Goal: Check status: Check status

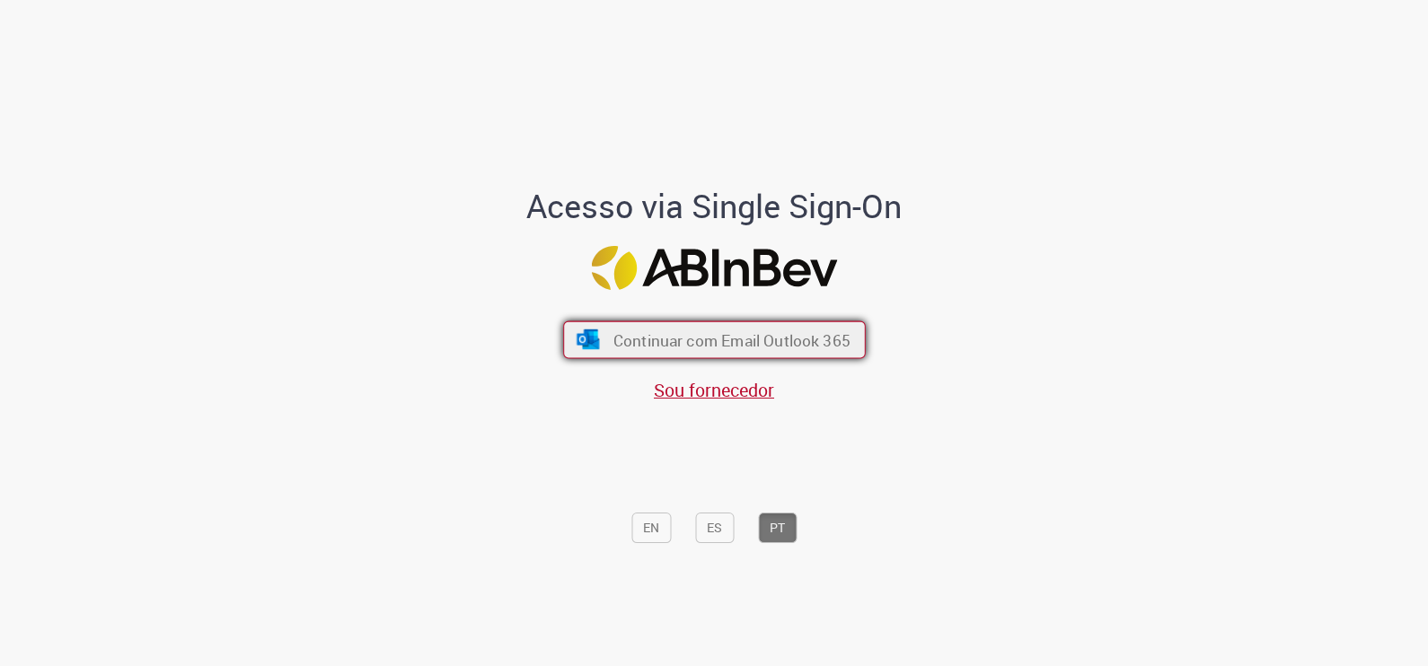
click at [723, 330] on span "Continuar com Email Outlook 365" at bounding box center [730, 340] width 237 height 21
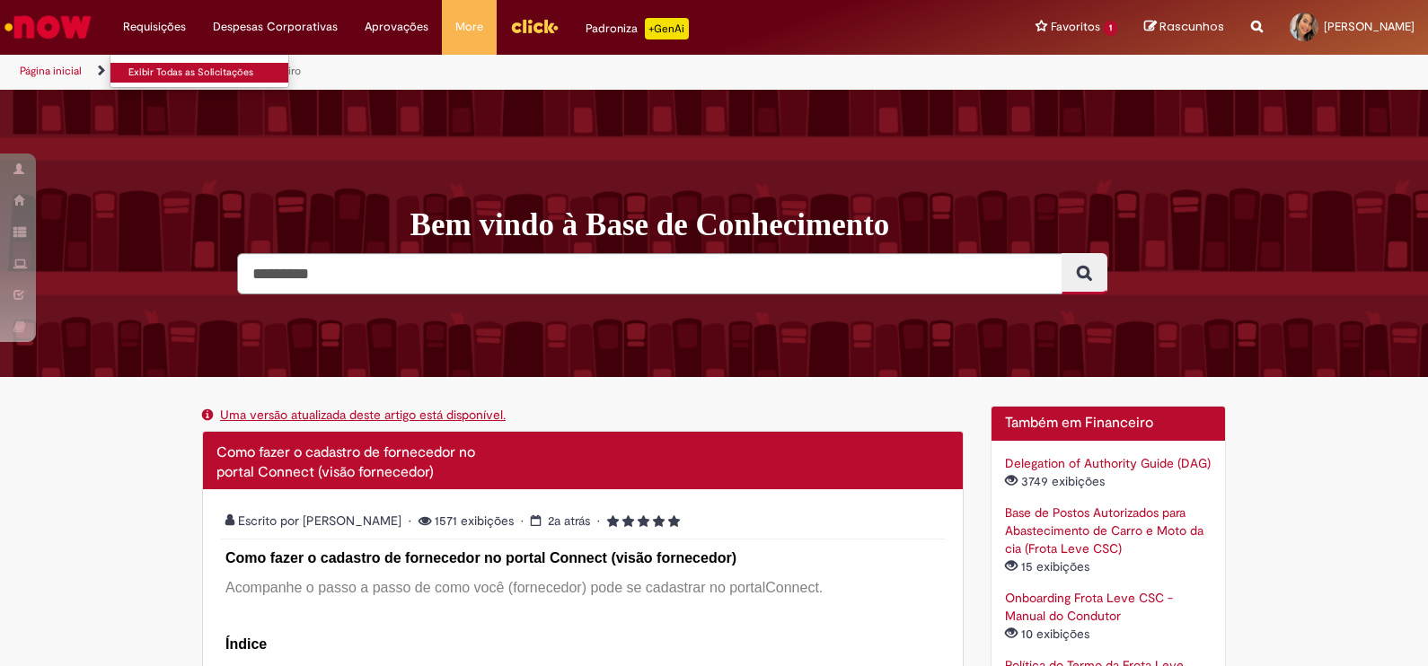
click at [167, 67] on link "Exibir Todas as Solicitações" at bounding box center [209, 73] width 198 height 20
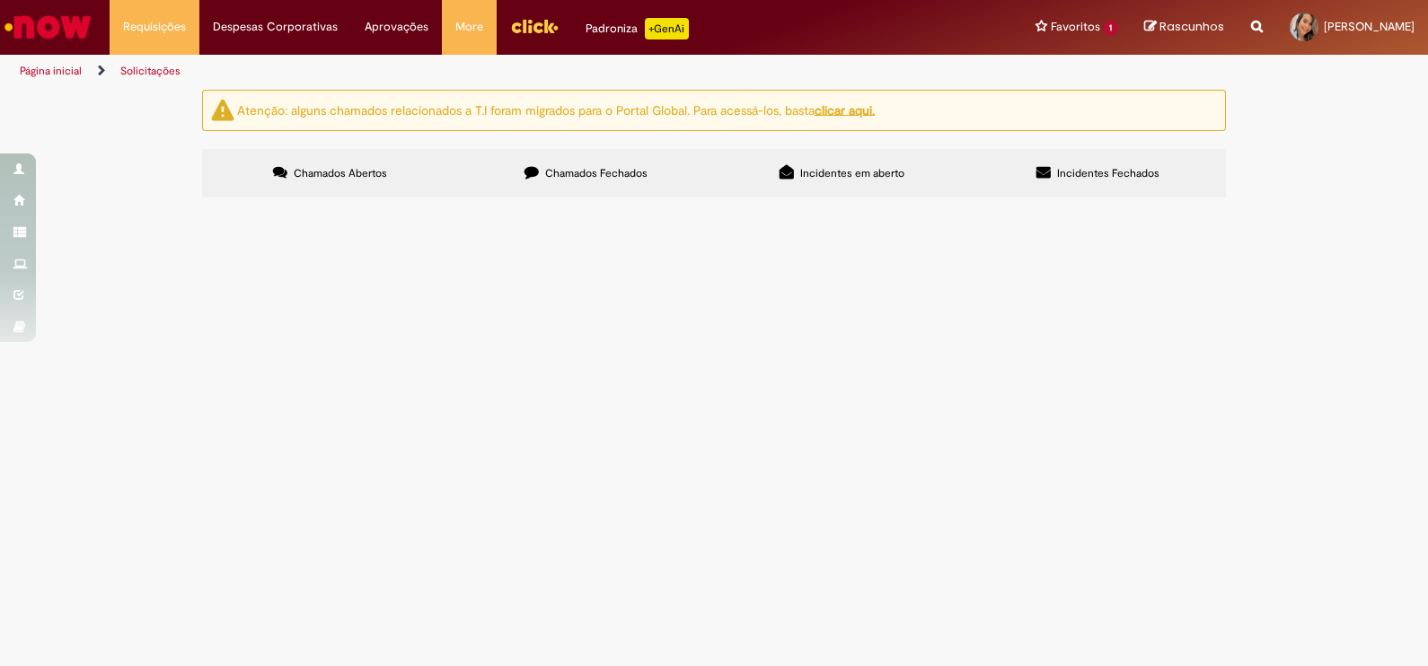
click at [527, 179] on label "Chamados Fechados" at bounding box center [586, 173] width 256 height 48
click at [766, 193] on label "Incidentes em aberto" at bounding box center [842, 173] width 256 height 48
click at [568, 149] on label "Chamados Fechados" at bounding box center [586, 173] width 256 height 48
click at [279, 168] on label "Chamados Abertos" at bounding box center [330, 173] width 256 height 48
click at [552, 163] on label "Chamados Fechados" at bounding box center [586, 173] width 256 height 48
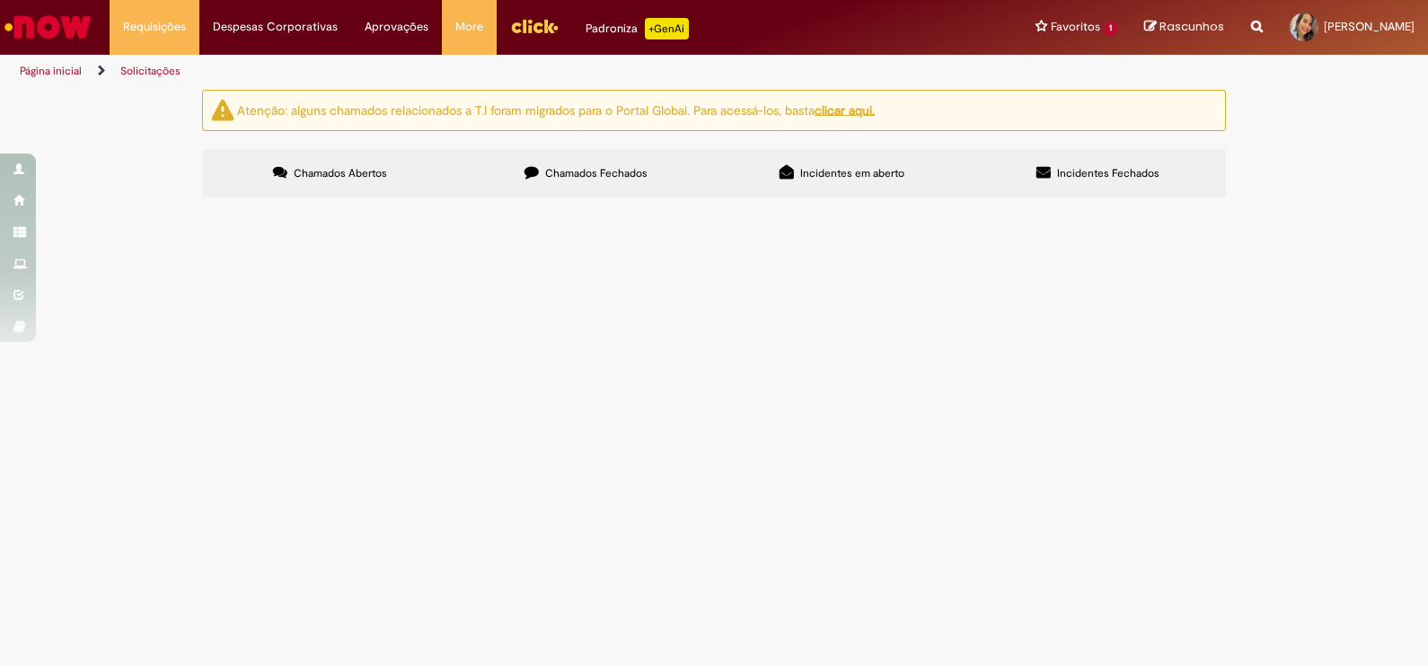
click at [566, 180] on label "Chamados Fechados" at bounding box center [586, 173] width 256 height 48
click at [0, 0] on span "Sobre o pedido 4521917608 ele foi informado para duas NFs, a 002101 (que está a…" at bounding box center [0, 0] width 0 height 0
